Goal: Information Seeking & Learning: Check status

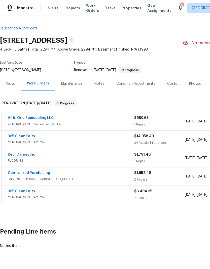
click at [131, 4] on div "Visits Projects Work Orders Tasks Properties Geo Assignments" at bounding box center [112, 8] width 129 height 10
click at [128, 10] on span "Properties" at bounding box center [131, 8] width 20 height 5
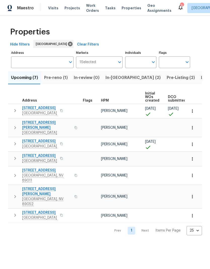
click at [201, 79] on span "Listed (31)" at bounding box center [211, 77] width 21 height 7
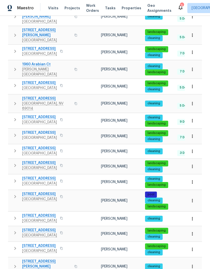
scroll to position [229, 0]
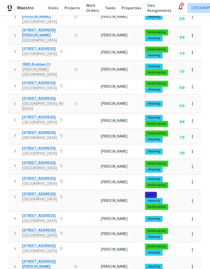
click at [63, 217] on icon "button" at bounding box center [61, 218] width 3 height 3
click at [64, 215] on button "button" at bounding box center [61, 218] width 6 height 7
click at [63, 217] on icon "button" at bounding box center [61, 218] width 3 height 3
click at [57, 213] on span "913 Boulder Springs Dr Unit 202" at bounding box center [39, 215] width 35 height 5
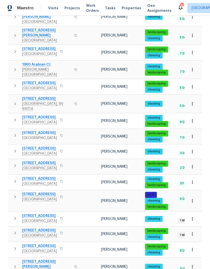
scroll to position [20, 0]
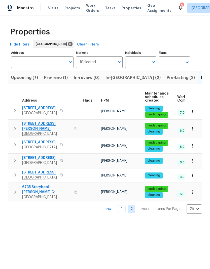
click at [88, 12] on span "Work Orders" at bounding box center [92, 8] width 13 height 10
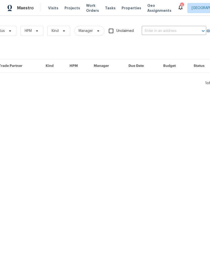
scroll to position [0, 79]
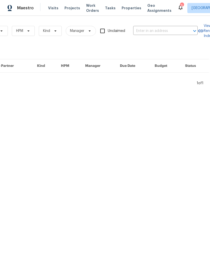
click at [149, 27] on input "text" at bounding box center [158, 31] width 50 height 8
click at [143, 29] on input "text" at bounding box center [158, 31] width 50 height 8
paste input "2456 Palmridge Dr, Las Vegas, NV 89134"
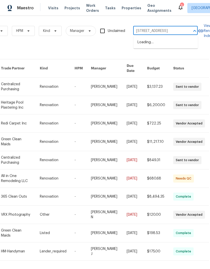
click at [180, 29] on input "2456 Palmridge Dr, Las Vegas, NV 89134" at bounding box center [158, 31] width 50 height 8
click at [183, 28] on input "2456 Palmridge Dr, Las Vegas, NV 89134" at bounding box center [158, 31] width 50 height 8
type input "2456"
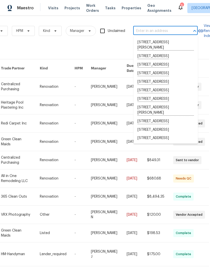
click at [203, 64] on th "Status" at bounding box center [189, 68] width 40 height 18
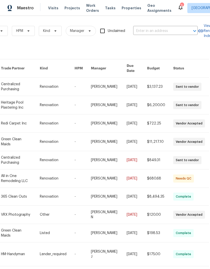
scroll to position [0, 0]
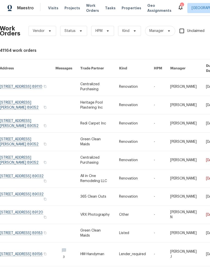
click at [92, 4] on span "Work Orders" at bounding box center [92, 8] width 13 height 10
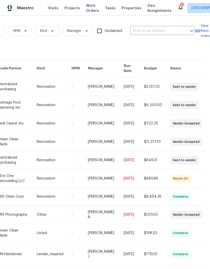
scroll to position [0, 83]
click at [143, 24] on div "Work Orders Vendor Status HPM Kind Manager Unclaimed ​" at bounding box center [56, 31] width 277 height 22
click at [143, 28] on input "text" at bounding box center [155, 31] width 50 height 8
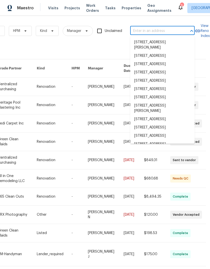
click at [143, 28] on input "text" at bounding box center [155, 31] width 50 height 8
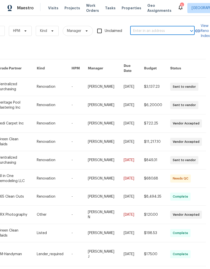
paste input "3610 Tripoli Cove Ave, Las Vegas, NV 89106"
type input "3610 Tripoli Cove Ave, Las Vegas, NV 89106"
click at [191, 43] on li "3610 Tripoli Cove Ave, Las Vegas, NV 89106" at bounding box center [162, 42] width 64 height 9
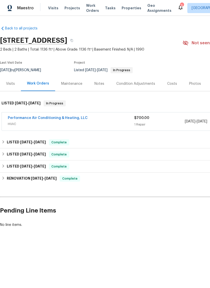
click at [191, 91] on div "Photos" at bounding box center [195, 83] width 24 height 15
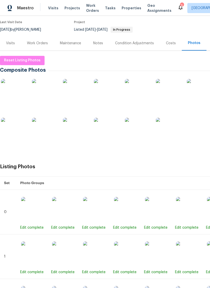
scroll to position [41, 0]
click at [41, 99] on img at bounding box center [44, 91] width 25 height 25
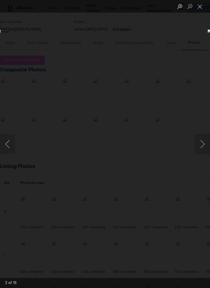
click at [204, 4] on button "Close lightbox" at bounding box center [199, 6] width 10 height 9
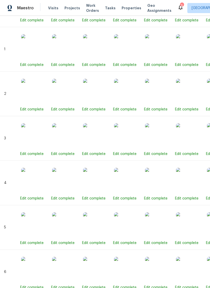
scroll to position [248, 0]
